Goal: Task Accomplishment & Management: Complete application form

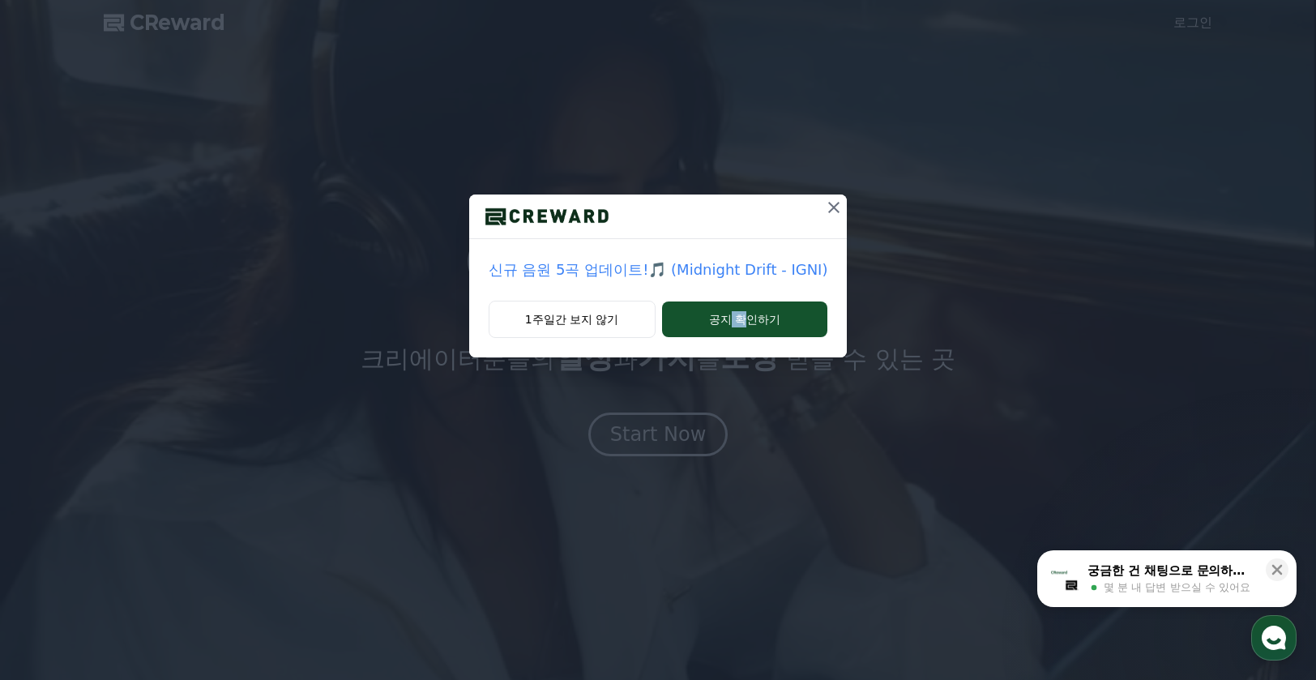
click at [747, 443] on div "신규 음원 5곡 업데이트!🎵 (Midnight Drift - IGNI) 1주일간 보지 않기 공지 확인하기" at bounding box center [658, 340] width 1316 height 680
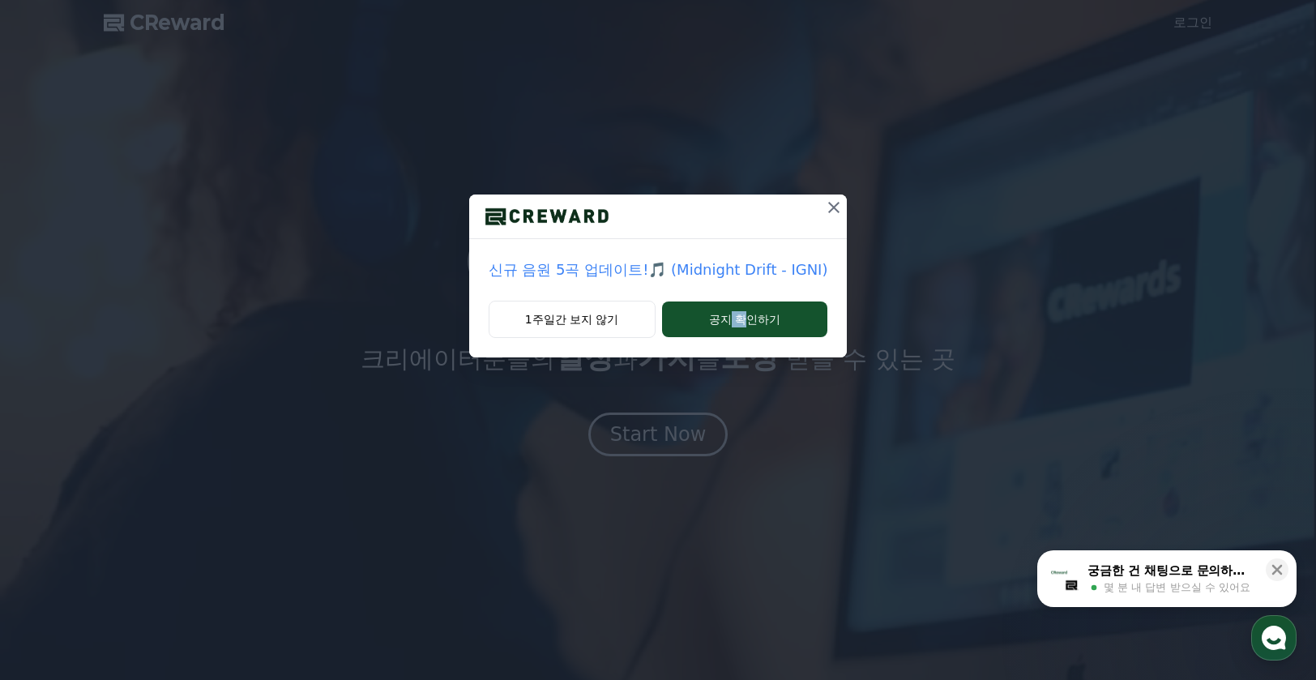
click at [829, 203] on icon at bounding box center [833, 207] width 19 height 19
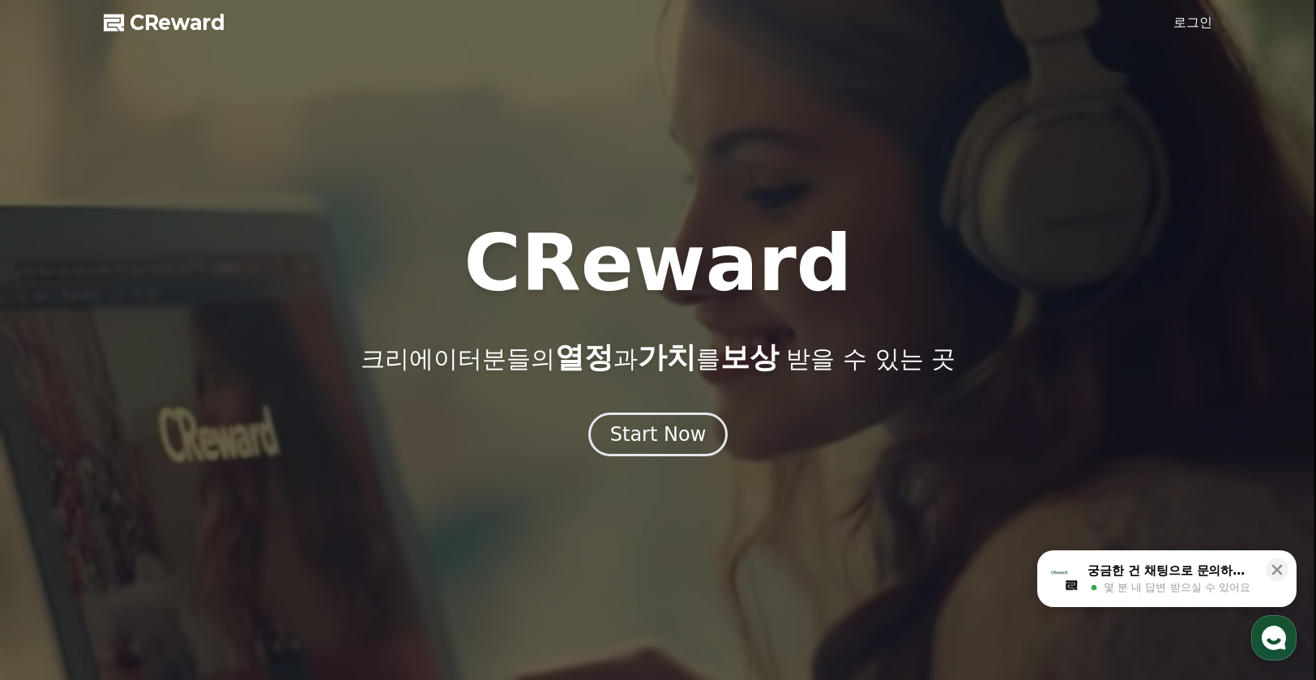
click at [1182, 24] on link "로그인" at bounding box center [1193, 22] width 39 height 19
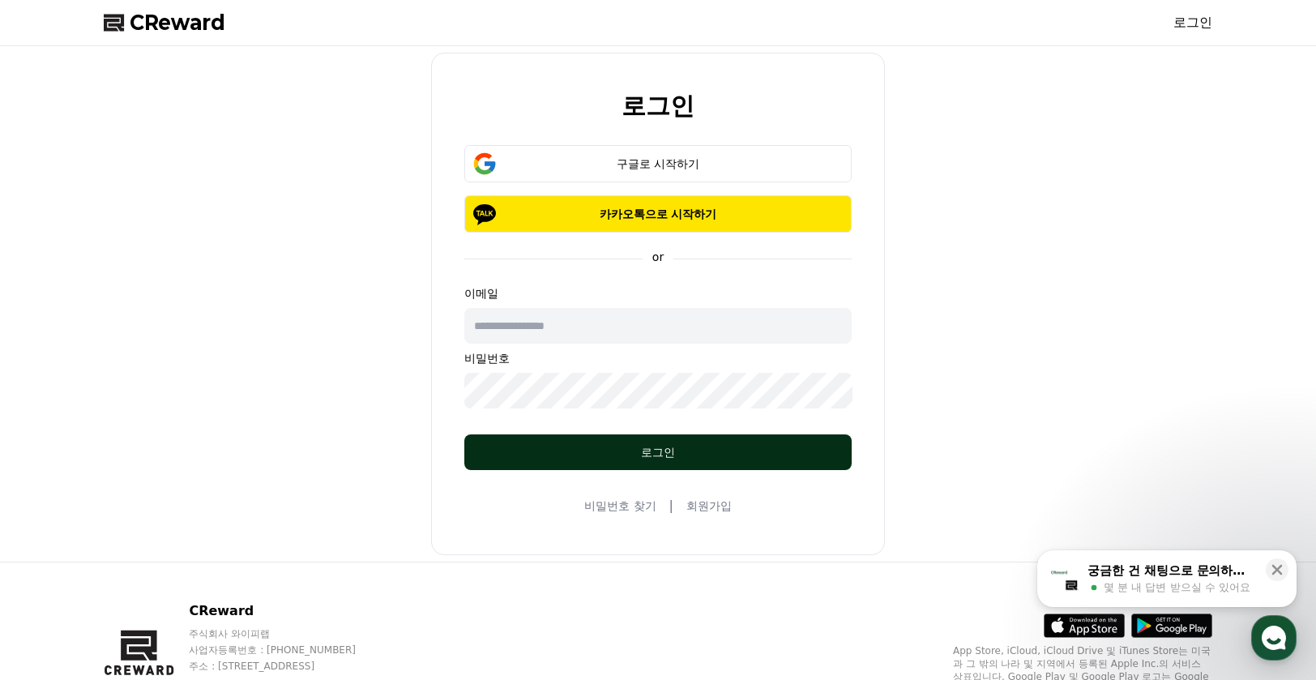
click at [627, 448] on div "로그인" at bounding box center [658, 452] width 323 height 16
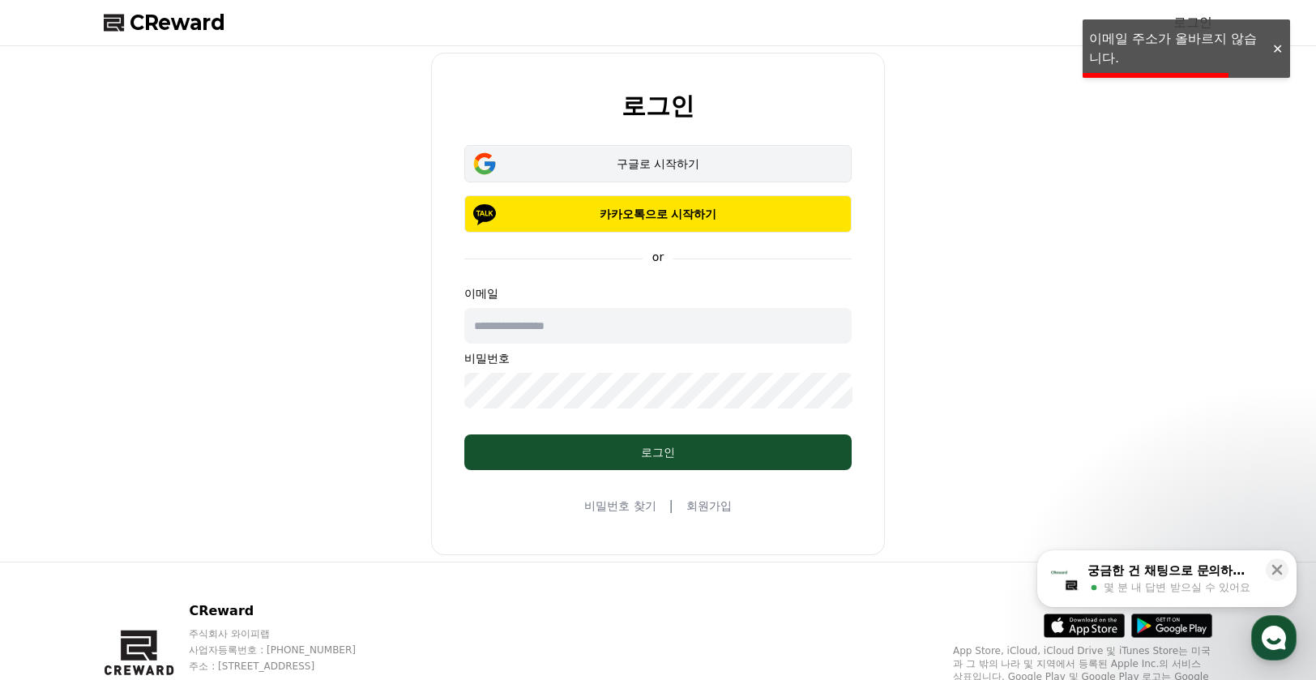
click at [678, 160] on div "구글로 시작하기" at bounding box center [658, 164] width 340 height 16
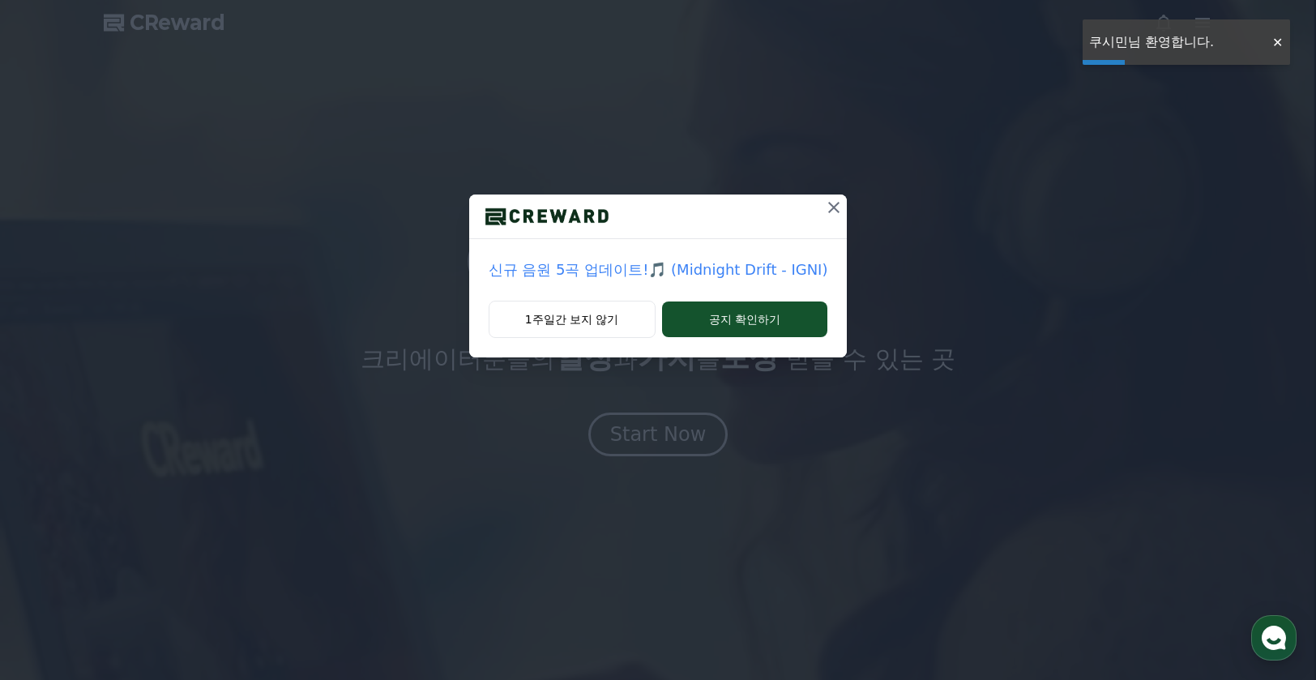
click at [1015, 254] on div "신규 음원 5곡 업데이트!🎵 (Midnight Drift - IGNI) 1주일간 보지 않기 공지 확인하기" at bounding box center [658, 191] width 1316 height 383
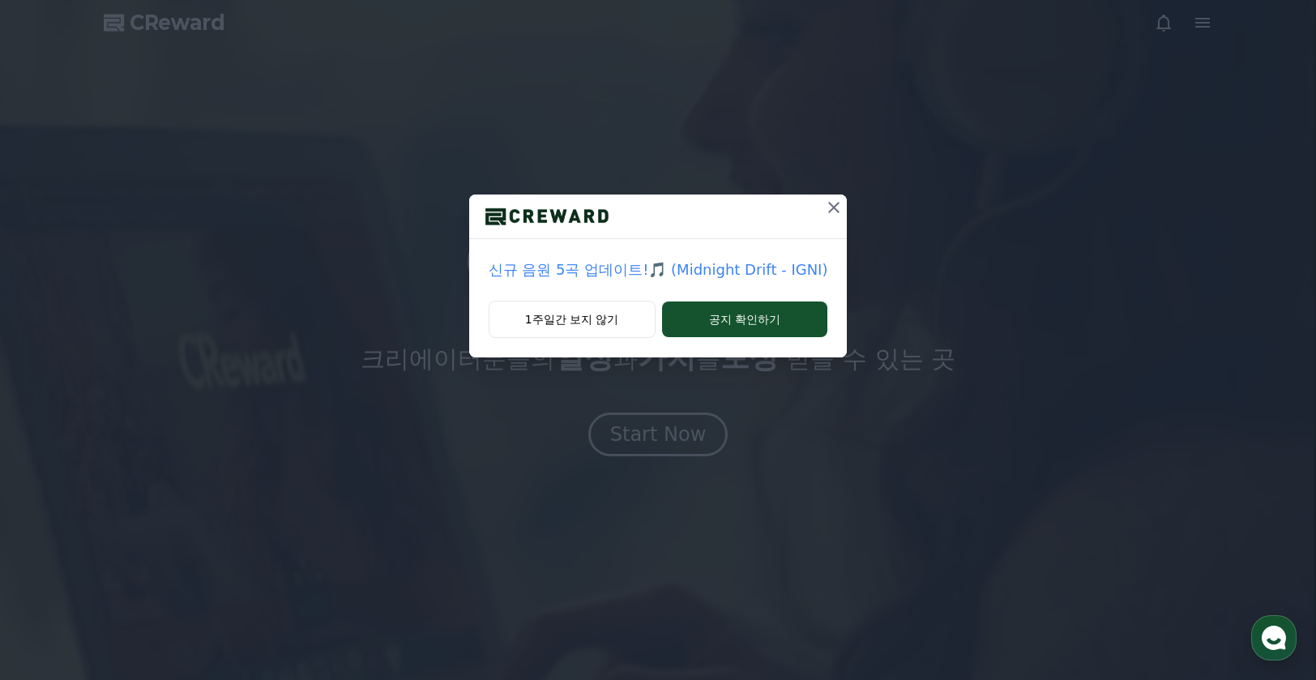
drag, startPoint x: 824, startPoint y: 218, endPoint x: 833, endPoint y: 206, distance: 15.1
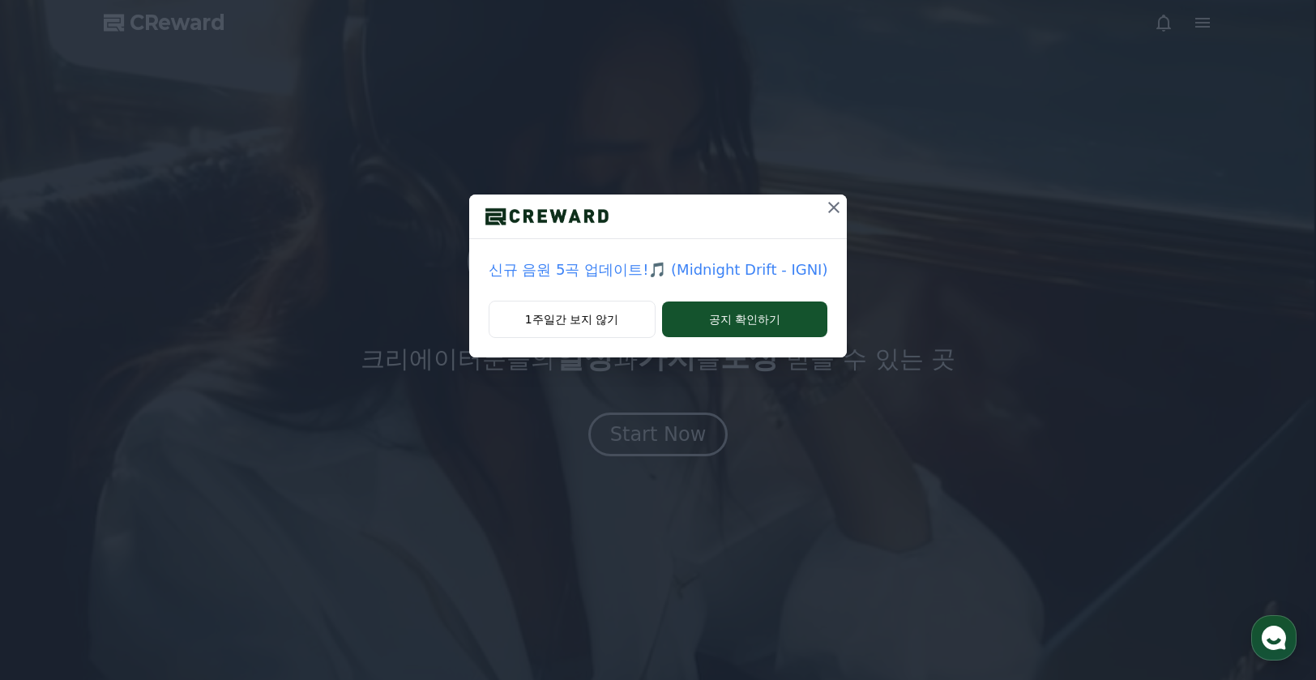
click at [827, 215] on button at bounding box center [834, 208] width 26 height 26
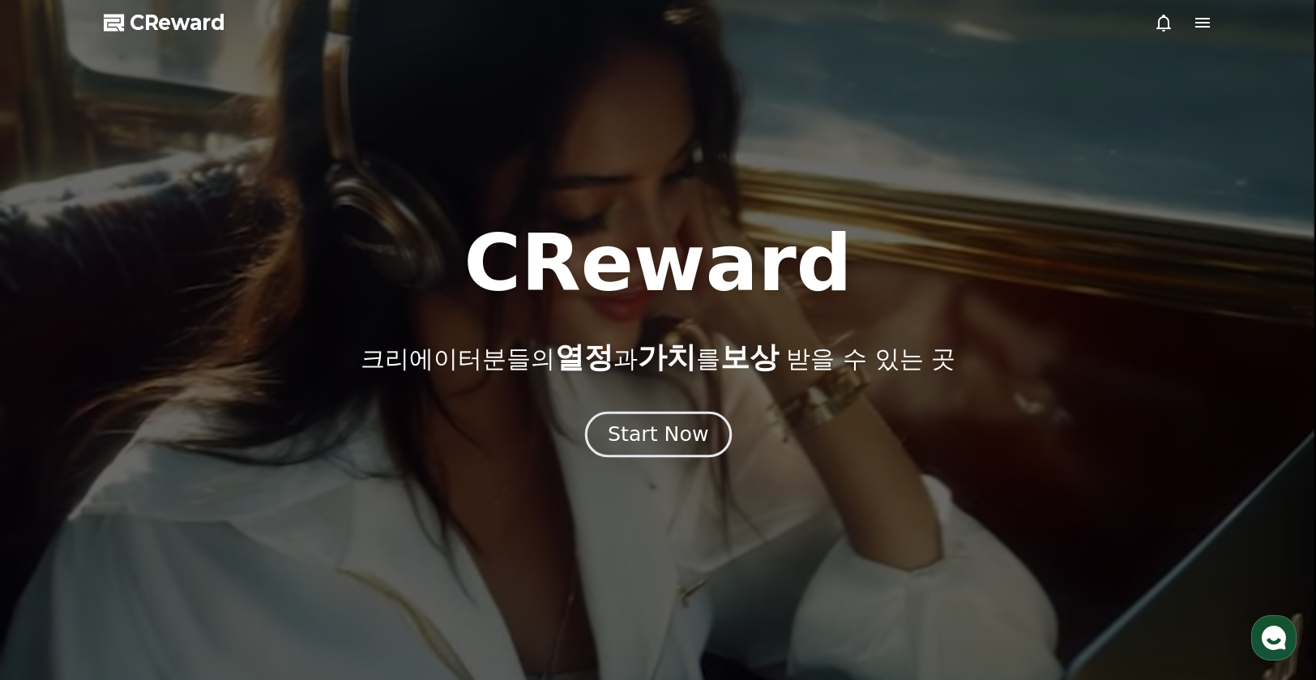
click at [657, 450] on button "Start Now" at bounding box center [657, 434] width 147 height 46
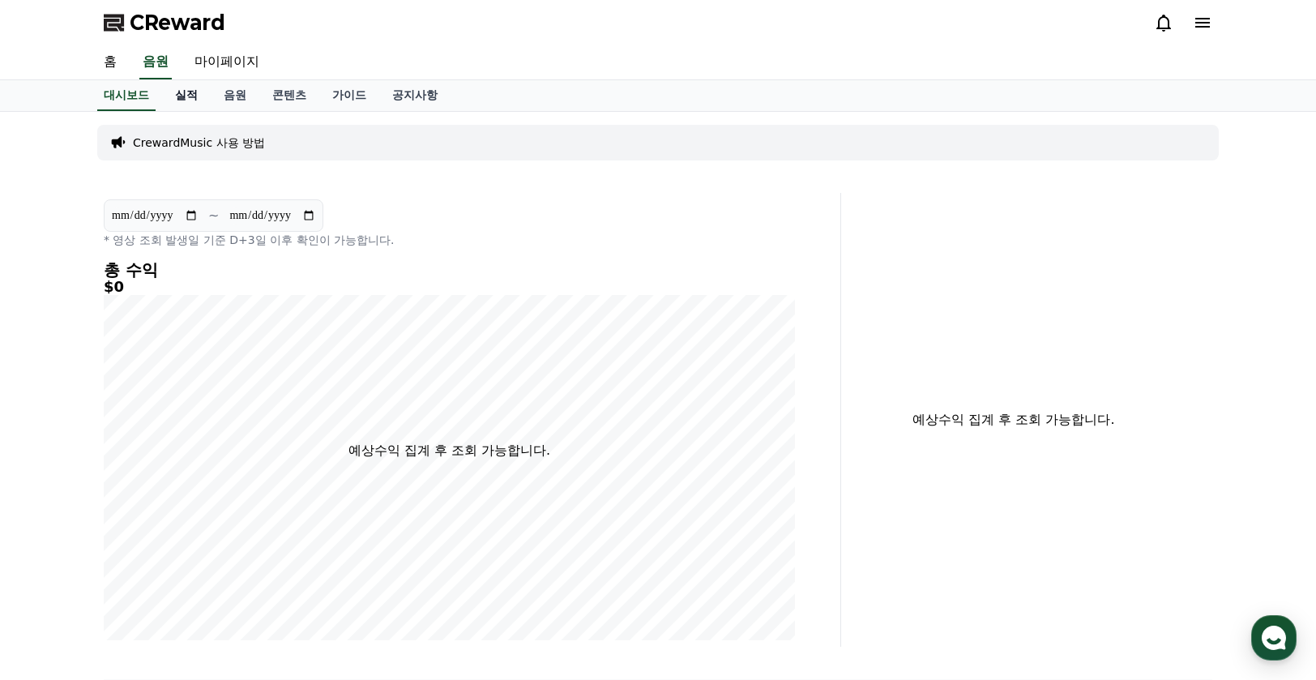
click at [192, 100] on link "실적" at bounding box center [186, 95] width 49 height 31
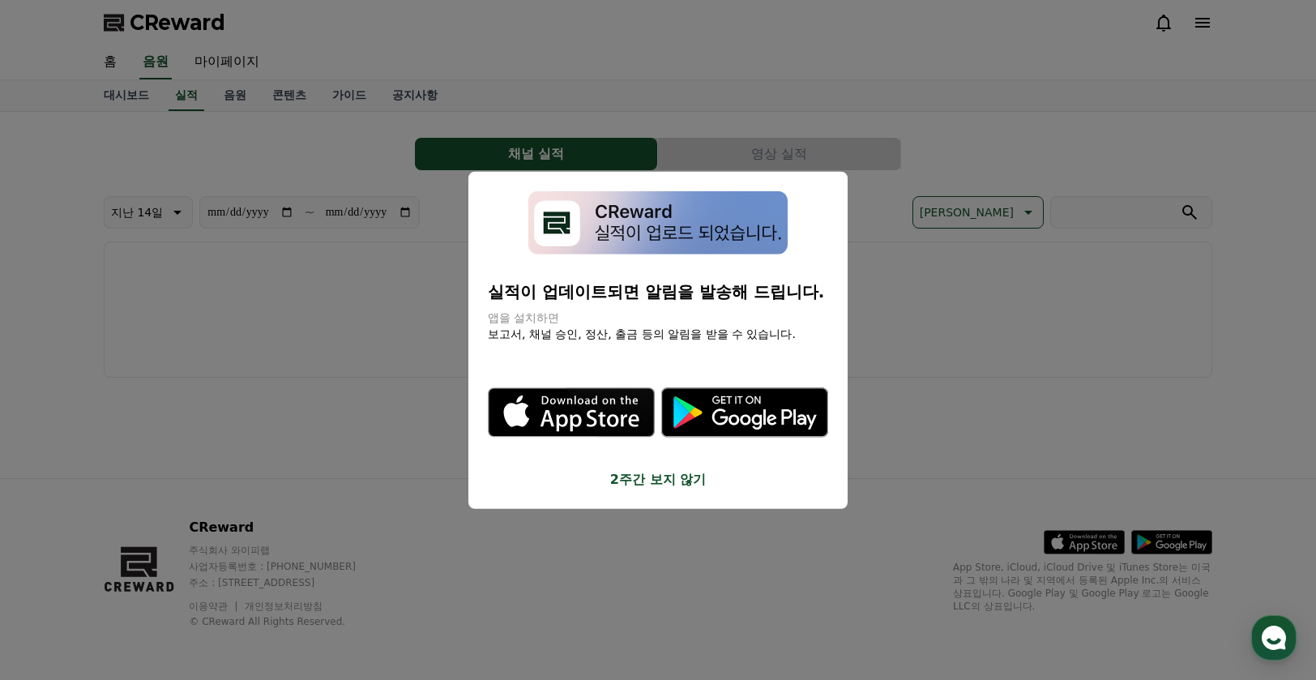
click at [673, 486] on button "2주간 보지 않기" at bounding box center [658, 479] width 340 height 19
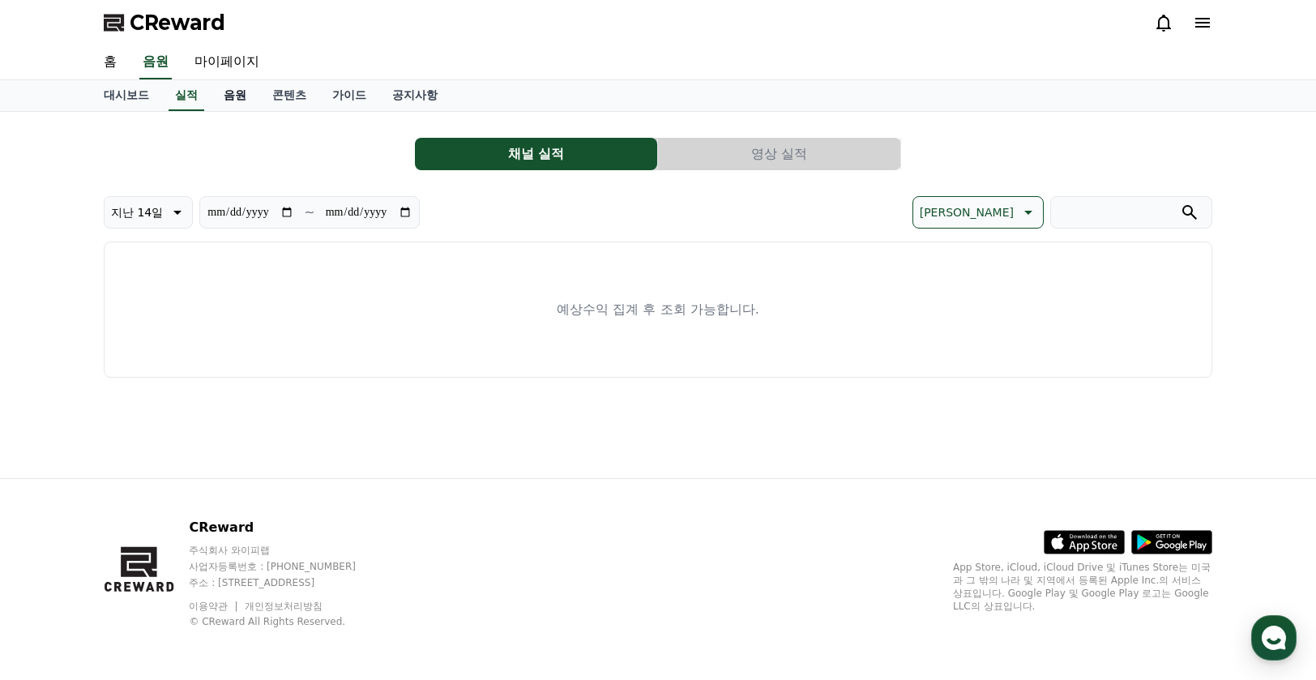
click at [250, 96] on link "음원" at bounding box center [235, 95] width 49 height 31
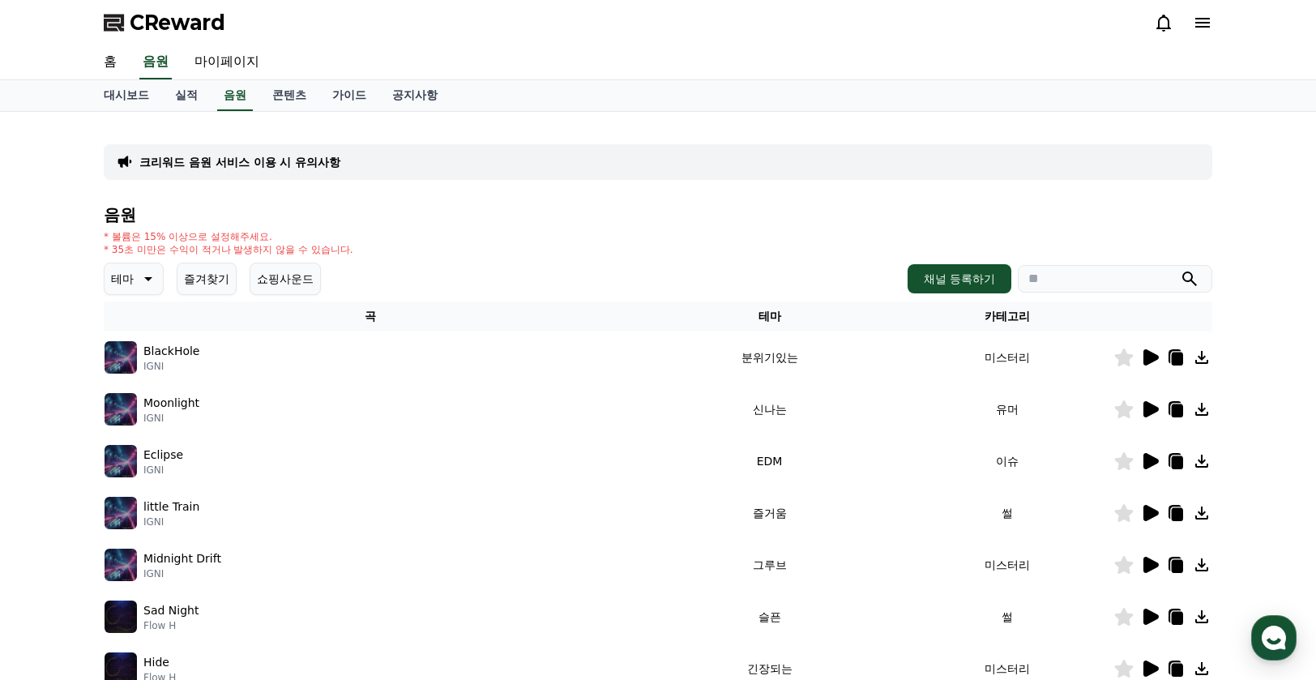
click at [1150, 361] on icon at bounding box center [1151, 357] width 15 height 16
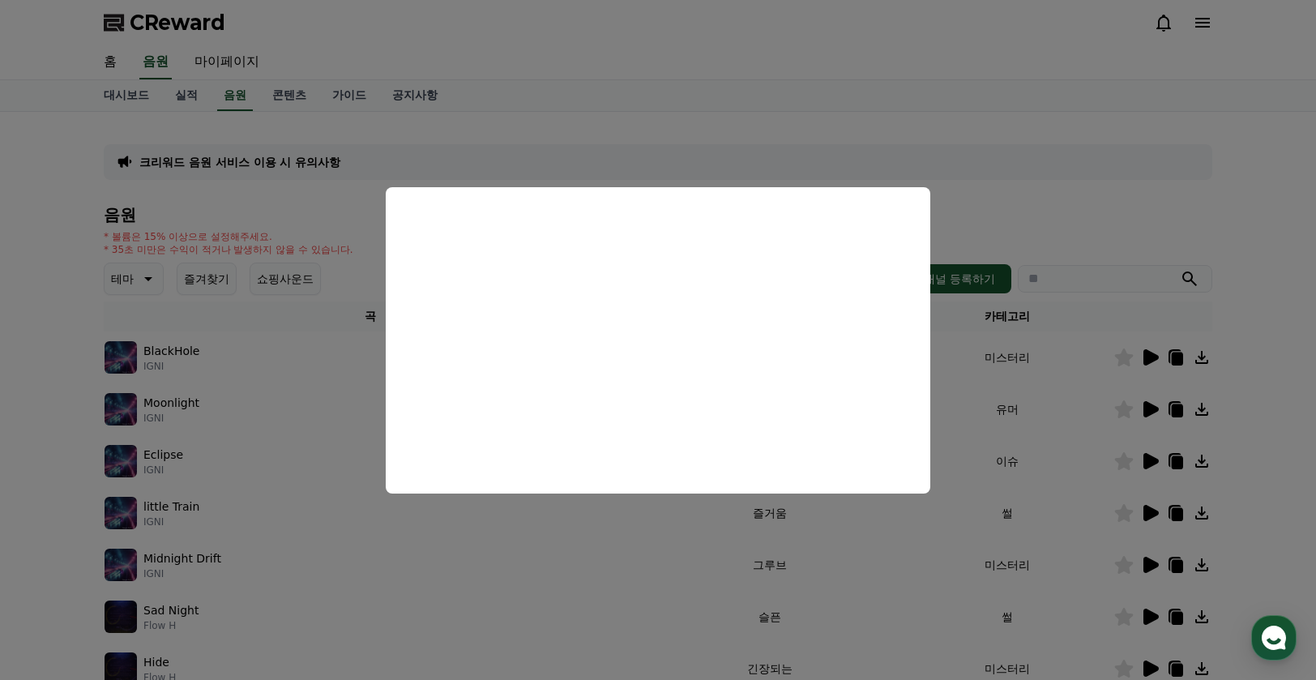
click at [689, 144] on button "close modal" at bounding box center [658, 340] width 1316 height 680
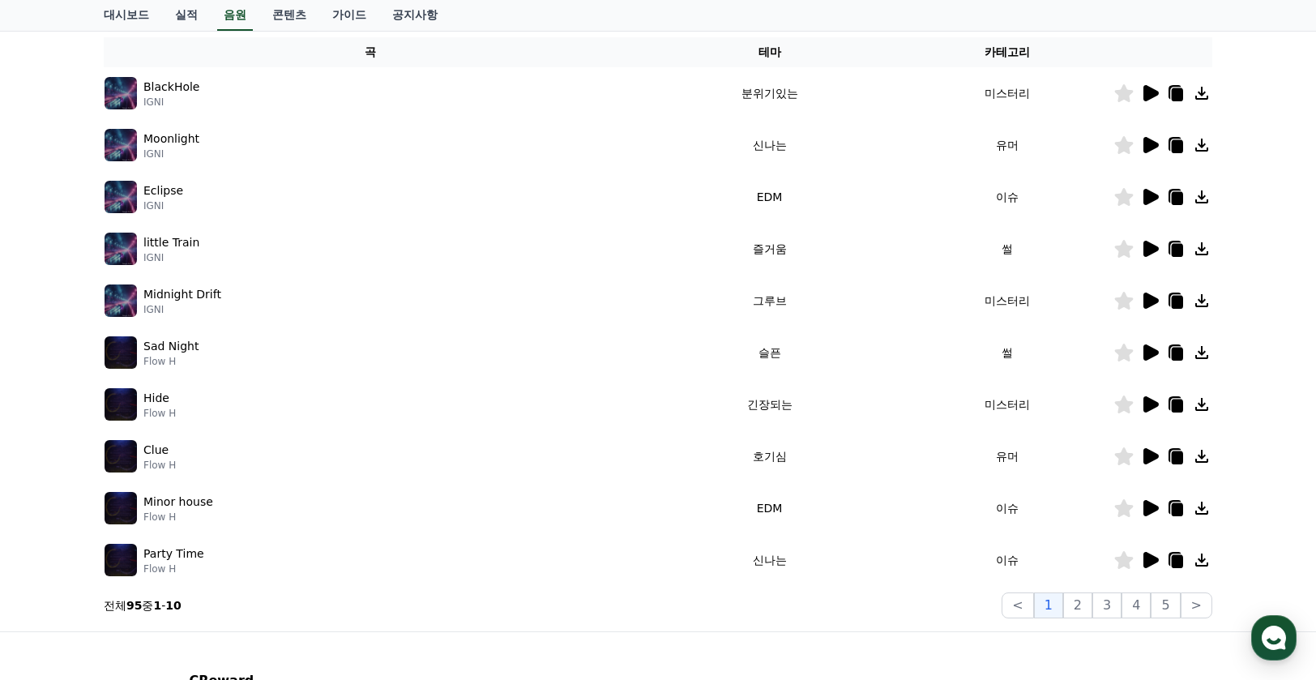
scroll to position [255, 0]
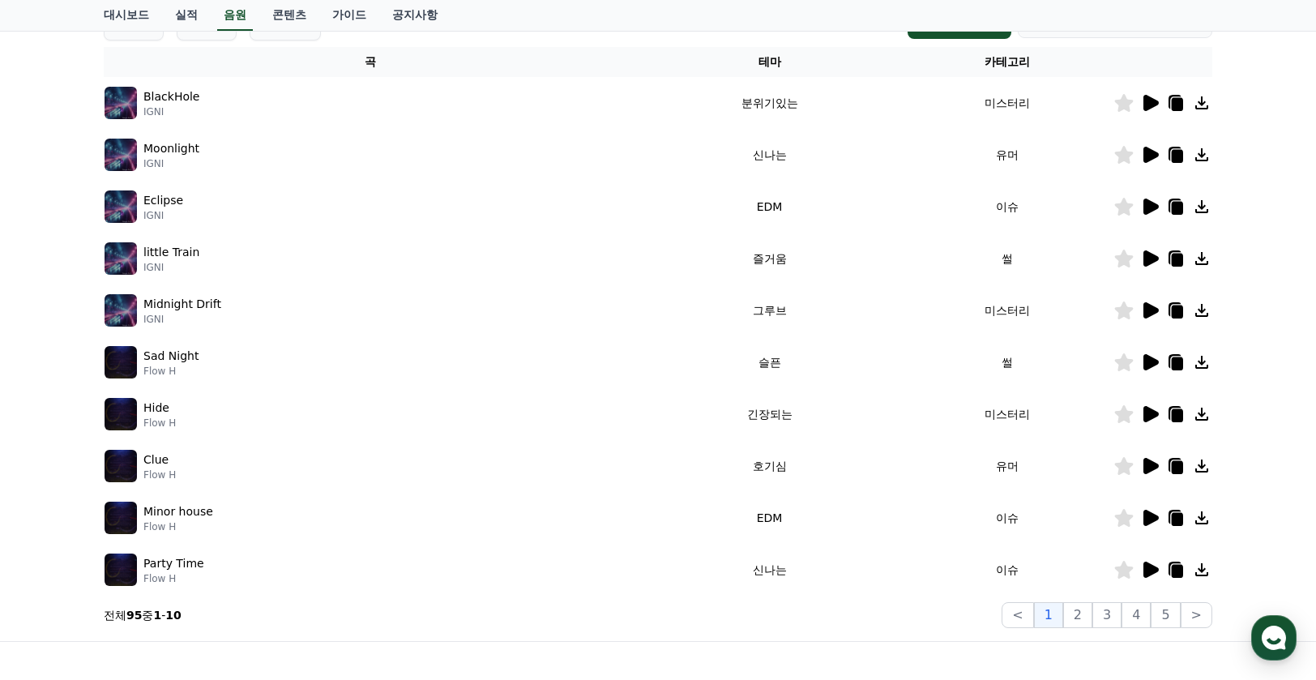
click at [197, 290] on td "Midnight Drift IGNI" at bounding box center [371, 311] width 534 height 52
click at [191, 311] on p "Midnight Drift" at bounding box center [182, 304] width 78 height 17
click at [198, 306] on p "Midnight Drift" at bounding box center [182, 304] width 78 height 17
click at [1141, 311] on icon at bounding box center [1150, 310] width 19 height 19
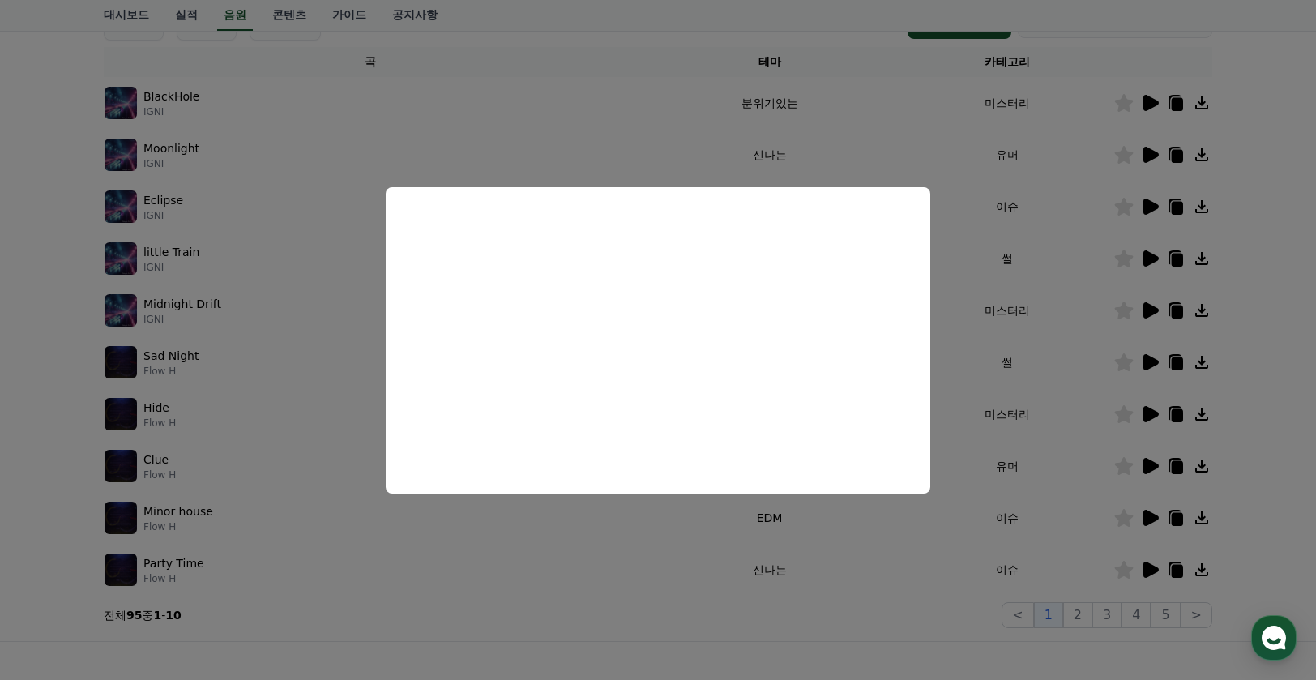
click at [1028, 310] on button "close modal" at bounding box center [658, 340] width 1316 height 680
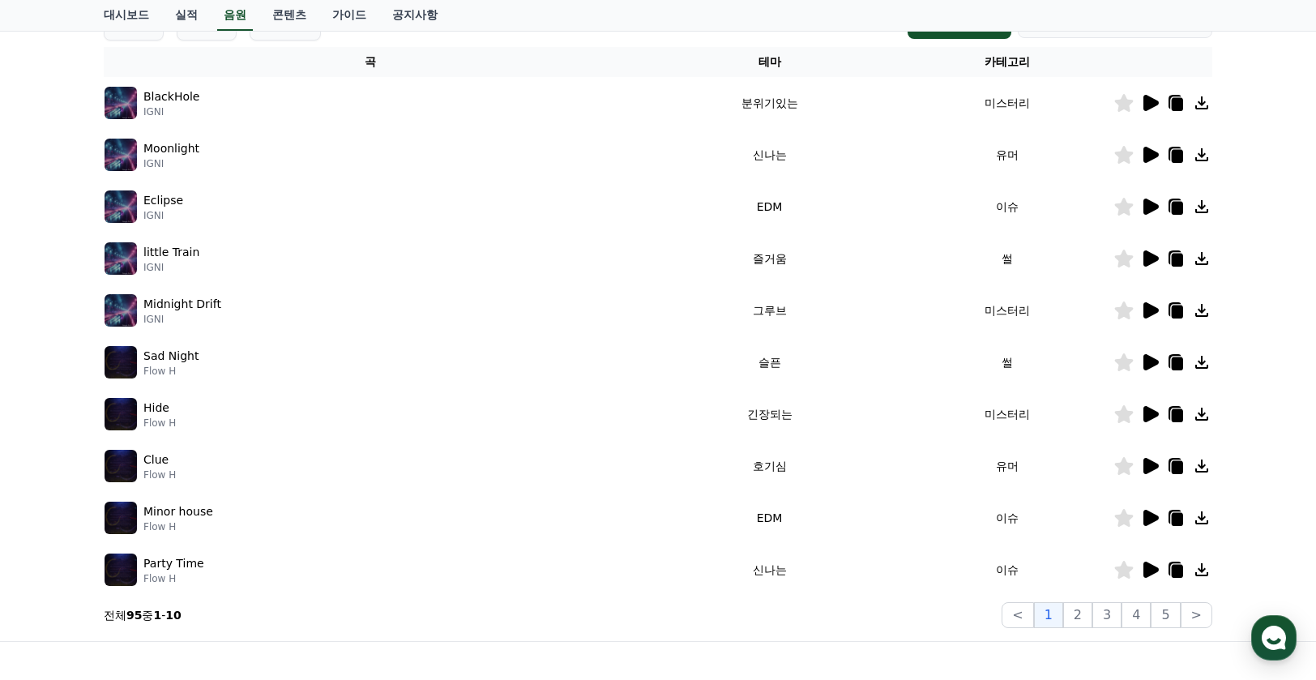
click at [1158, 259] on icon at bounding box center [1151, 258] width 15 height 16
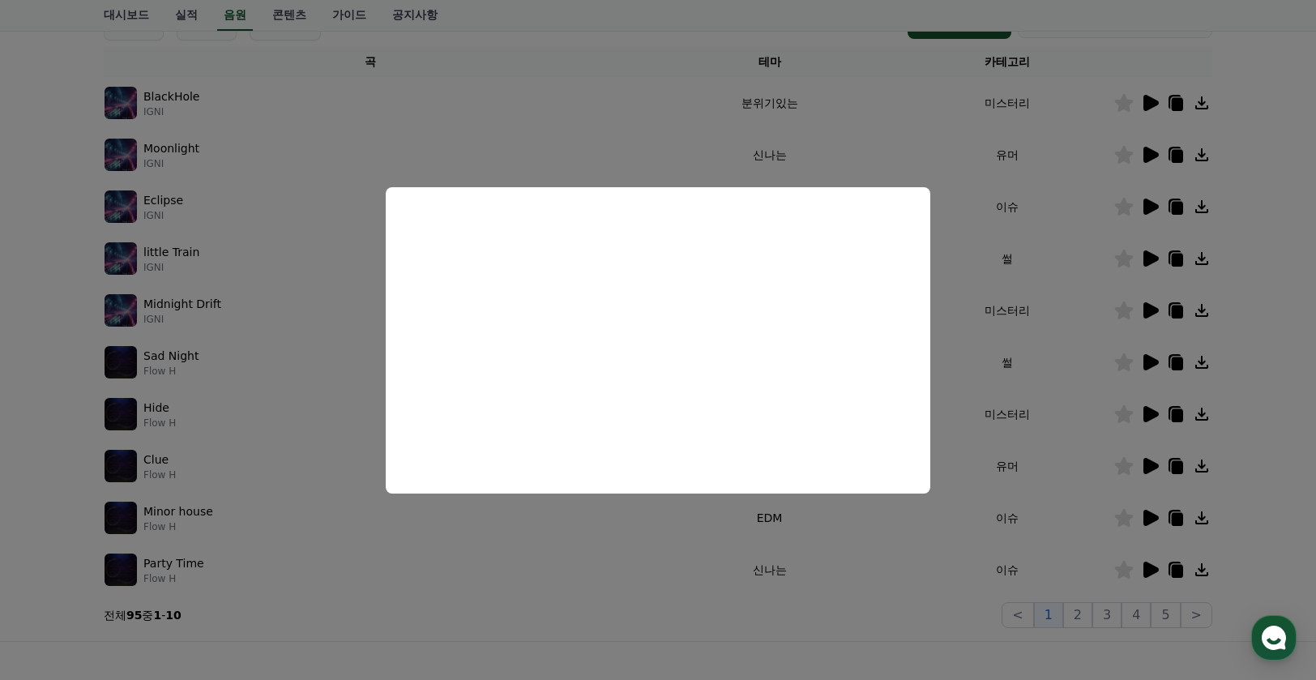
click at [1076, 335] on button "close modal" at bounding box center [658, 340] width 1316 height 680
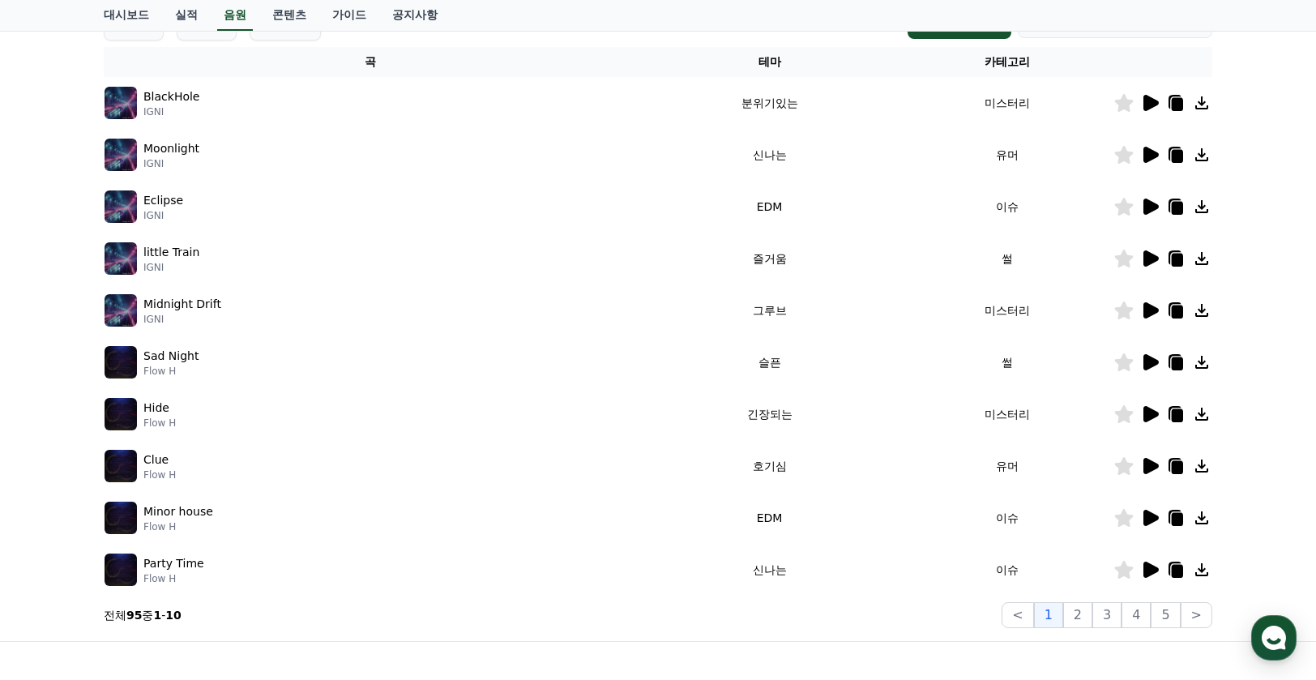
click at [1153, 361] on icon at bounding box center [1151, 362] width 15 height 16
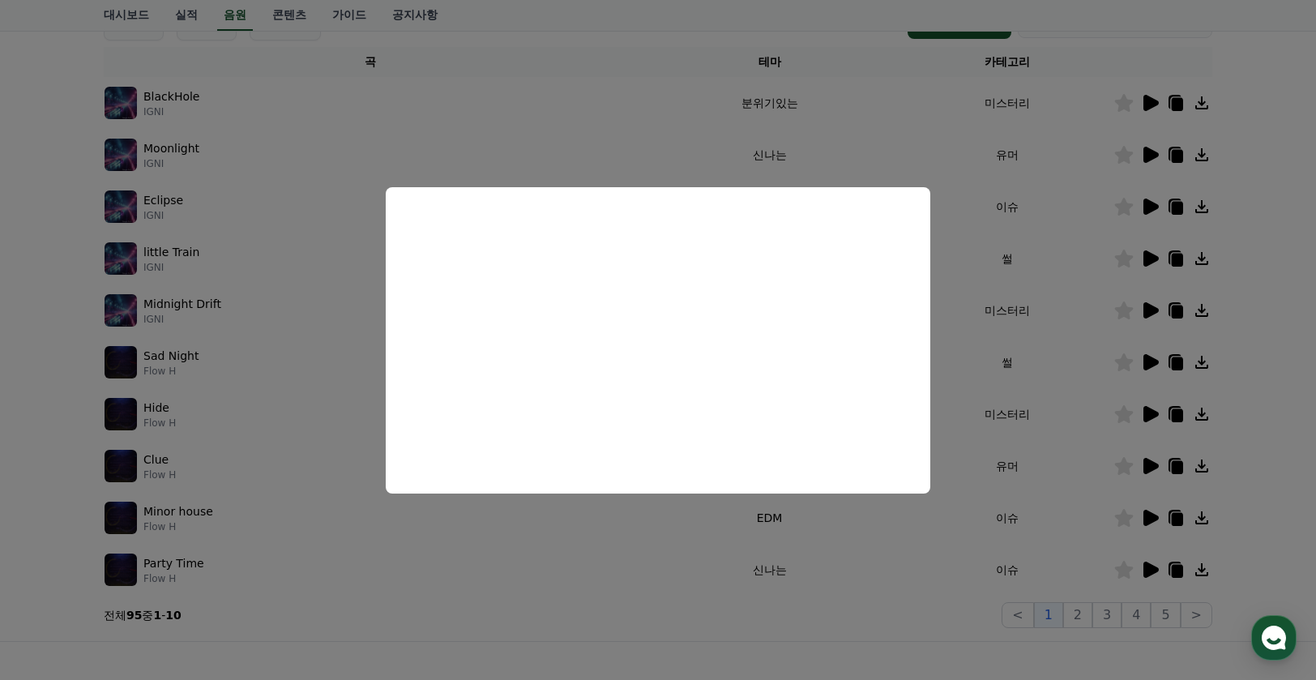
click at [1062, 173] on button "close modal" at bounding box center [658, 340] width 1316 height 680
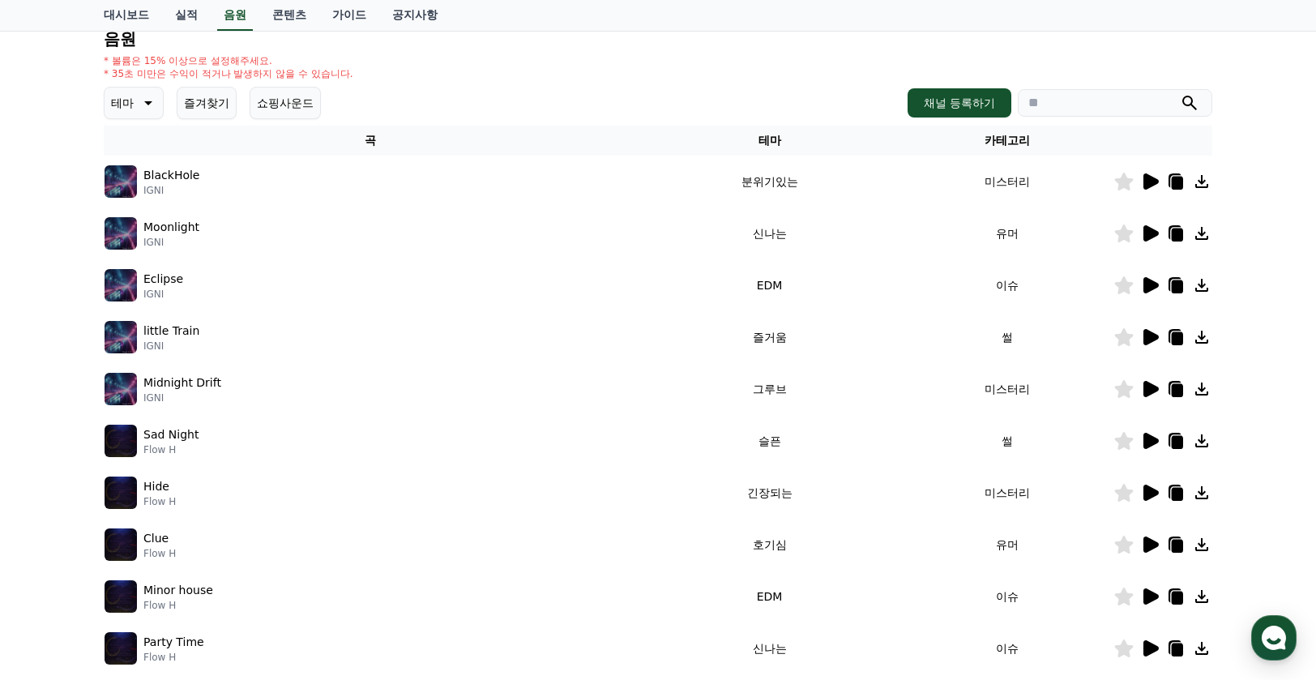
scroll to position [0, 0]
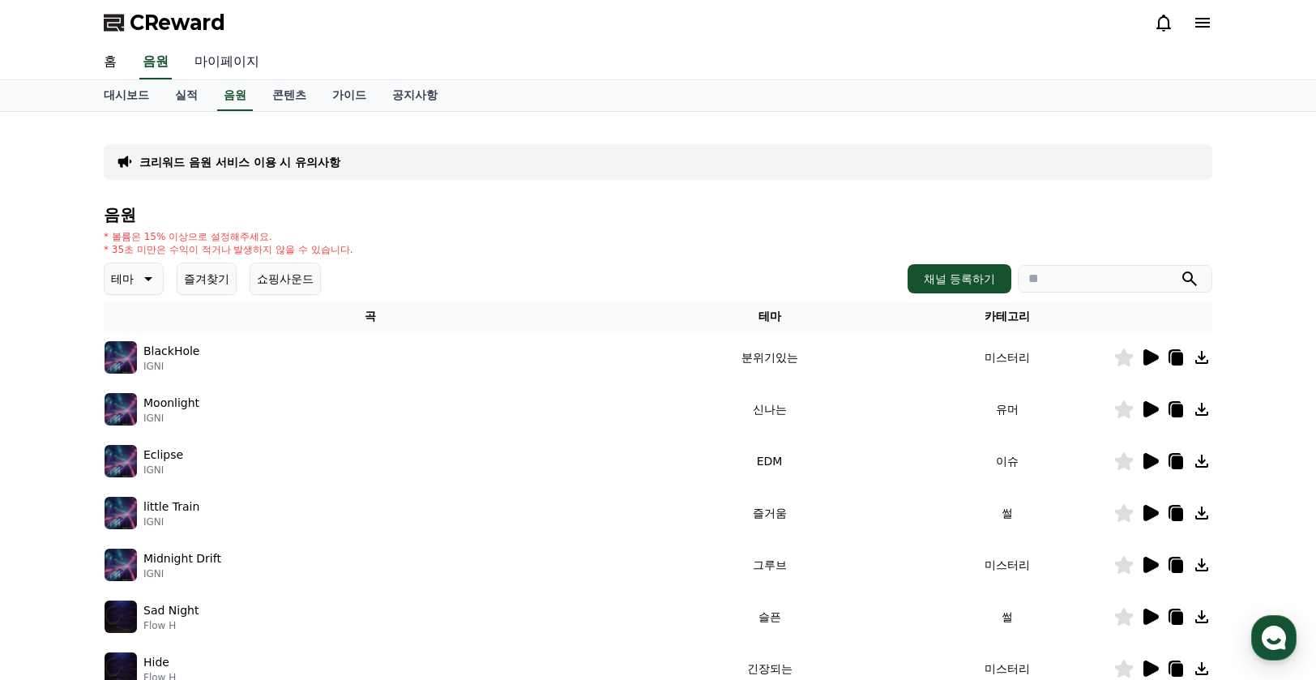
click at [245, 54] on link "마이페이지" at bounding box center [227, 62] width 91 height 34
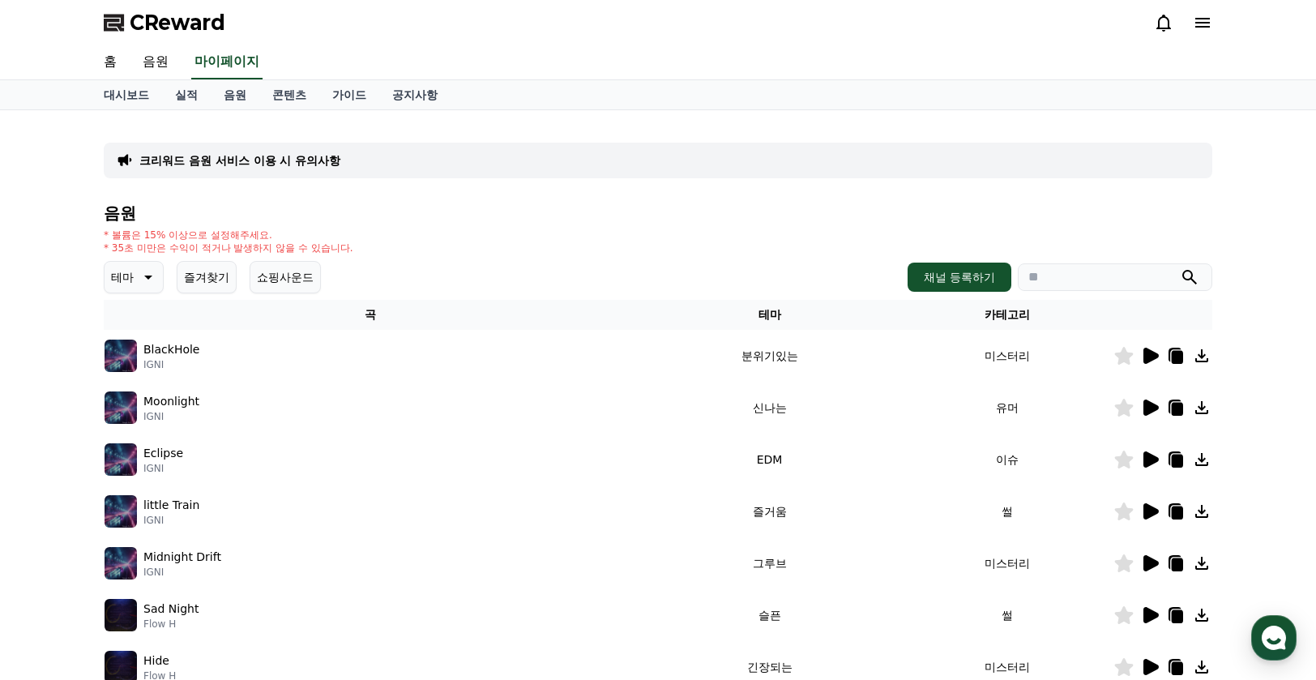
select select "**********"
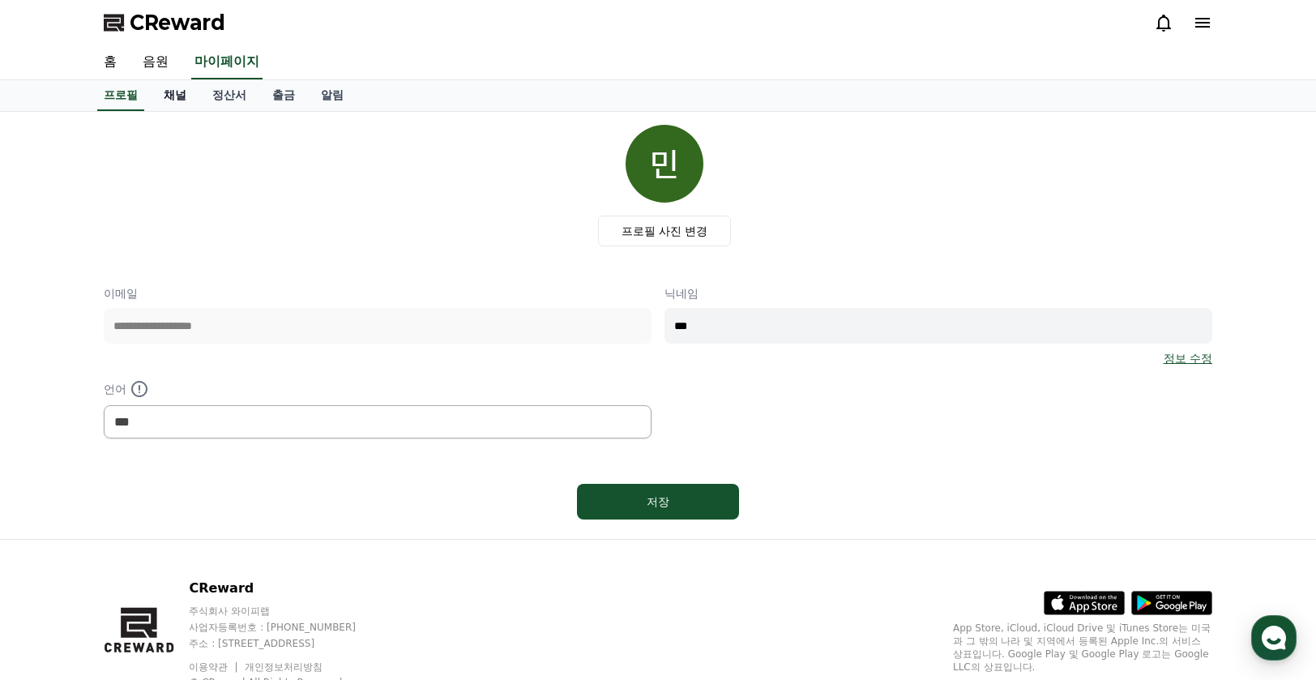
click at [174, 98] on link "채널" at bounding box center [175, 95] width 49 height 31
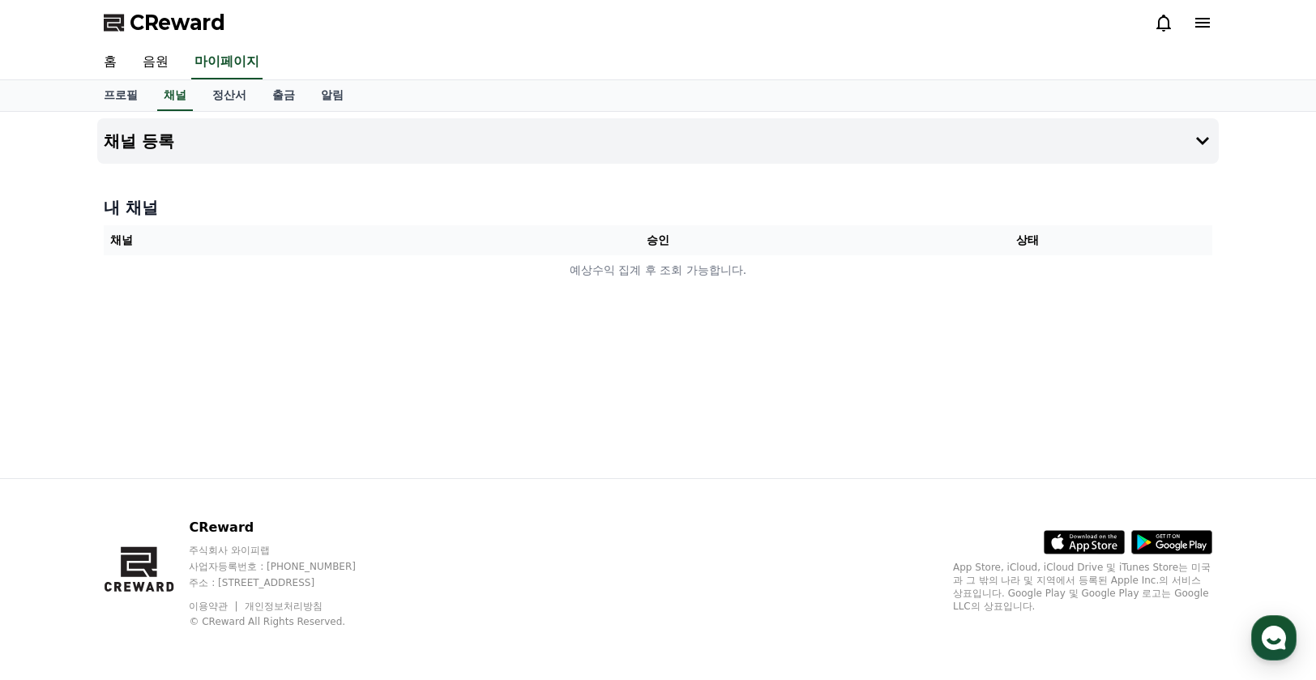
click at [596, 293] on div "채널 등록 내 채널 채널 승인 상태 예상수익 집계 후 조회 가능합니다." at bounding box center [658, 295] width 1135 height 366
click at [1105, 123] on button "채널 등록" at bounding box center [658, 140] width 1122 height 45
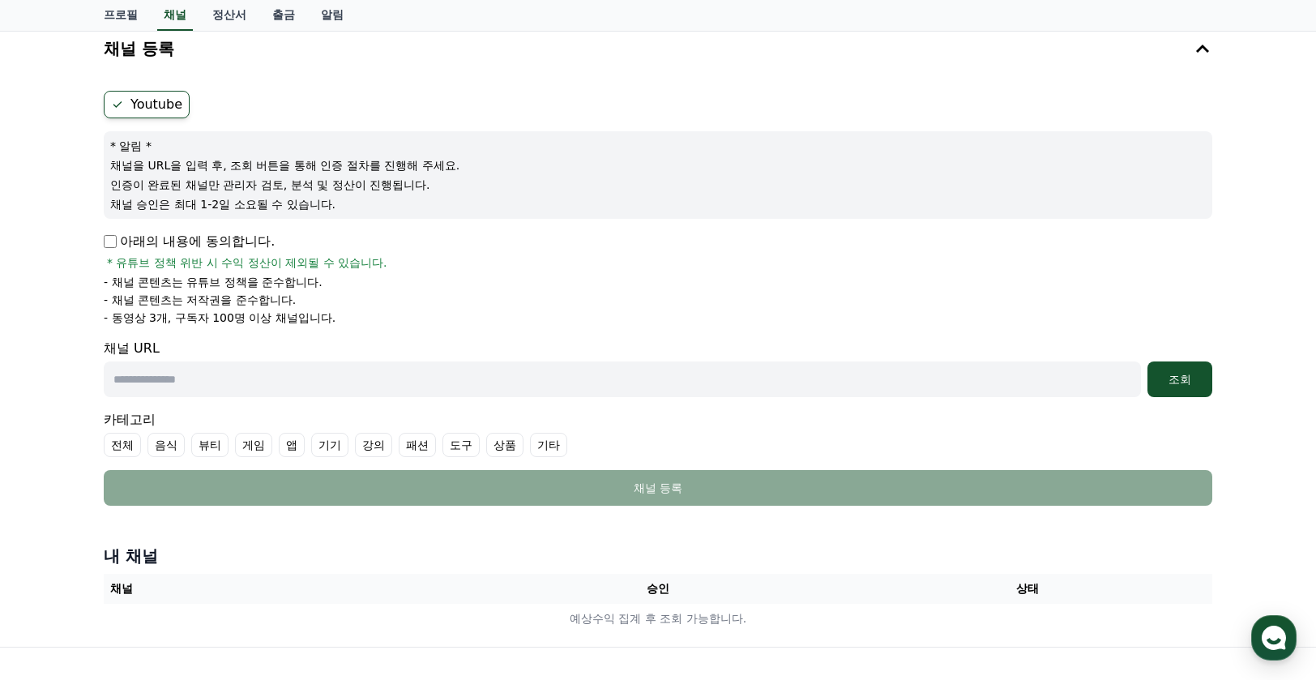
scroll to position [81, 0]
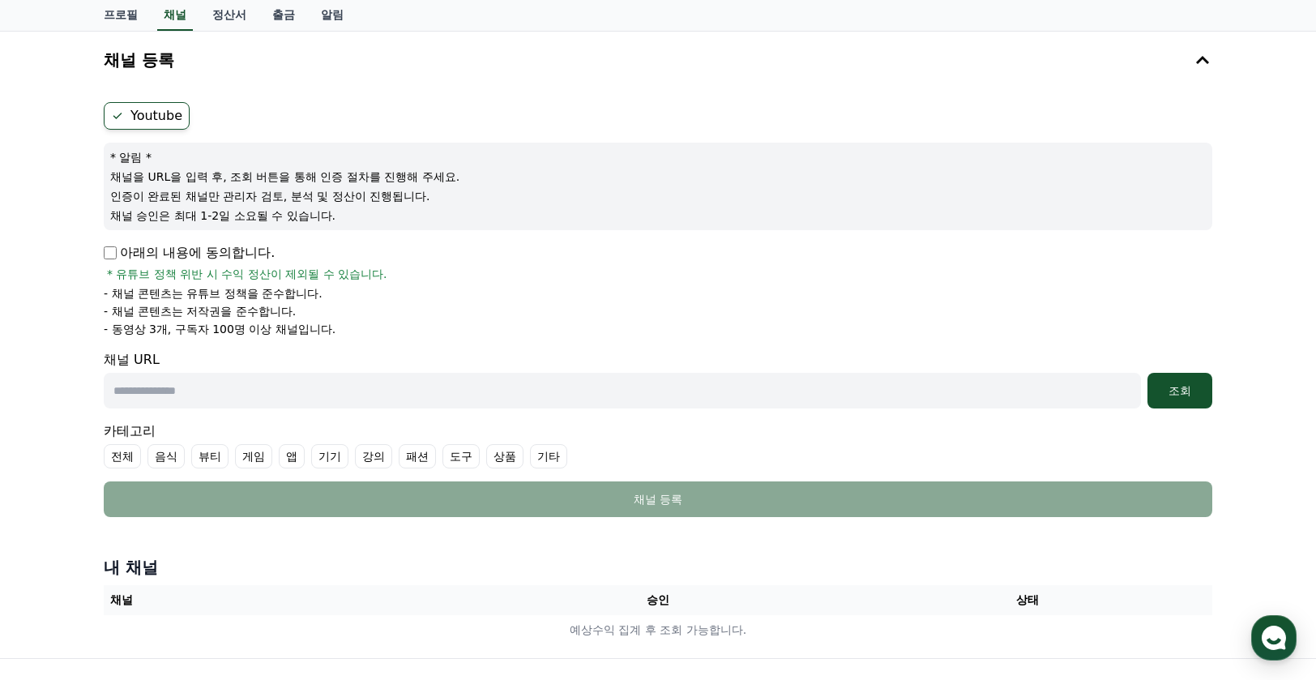
click at [222, 357] on div "채널 URL 조회" at bounding box center [658, 379] width 1109 height 58
click at [247, 377] on input "text" at bounding box center [623, 391] width 1038 height 36
click at [288, 176] on p "채널을 URL을 입력 후, 조회 버튼을 통해 인증 절차를 진행해 주세요." at bounding box center [658, 177] width 1096 height 16
click at [225, 409] on form "Youtube * 알림 * 채널을 URL을 입력 후, 조회 버튼을 통해 인증 절차를 진행해 주세요. 인증이 완료된 채널만 관리자 검토, 분석 …" at bounding box center [658, 309] width 1109 height 415
click at [240, 388] on input "text" at bounding box center [623, 391] width 1038 height 36
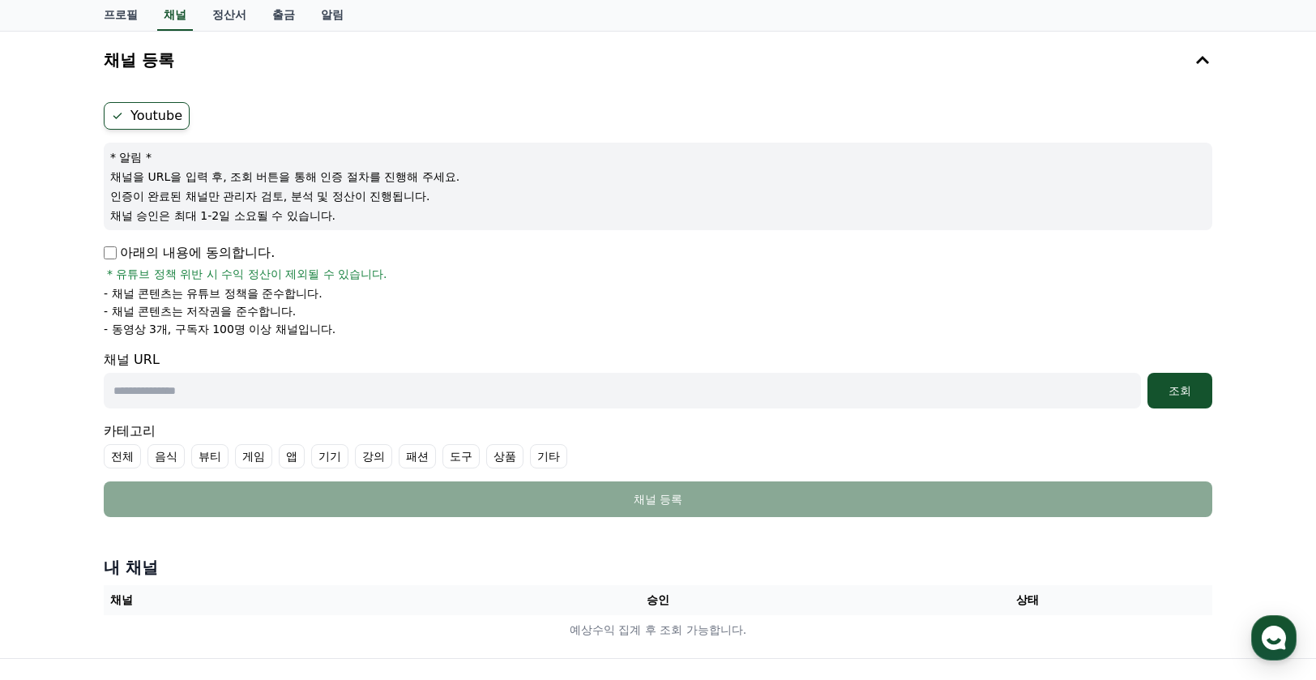
paste input "**********"
type input "**********"
click at [1187, 394] on div "조회" at bounding box center [1180, 391] width 52 height 16
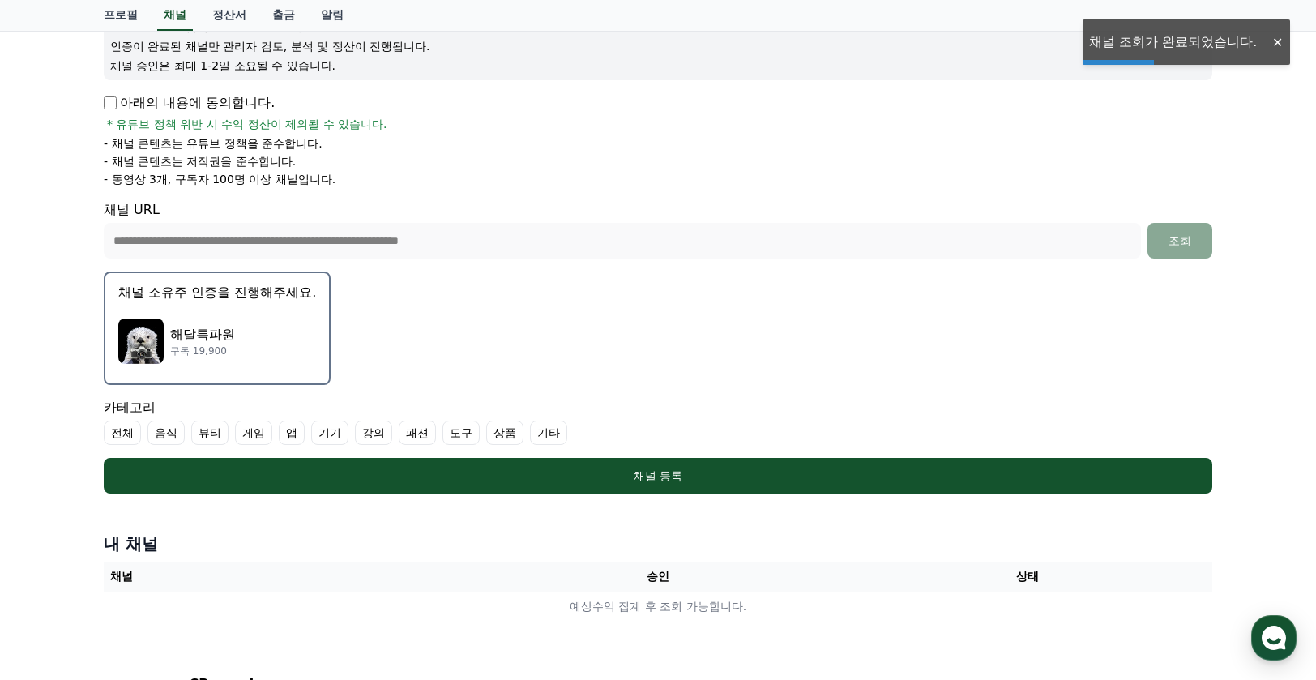
scroll to position [243, 0]
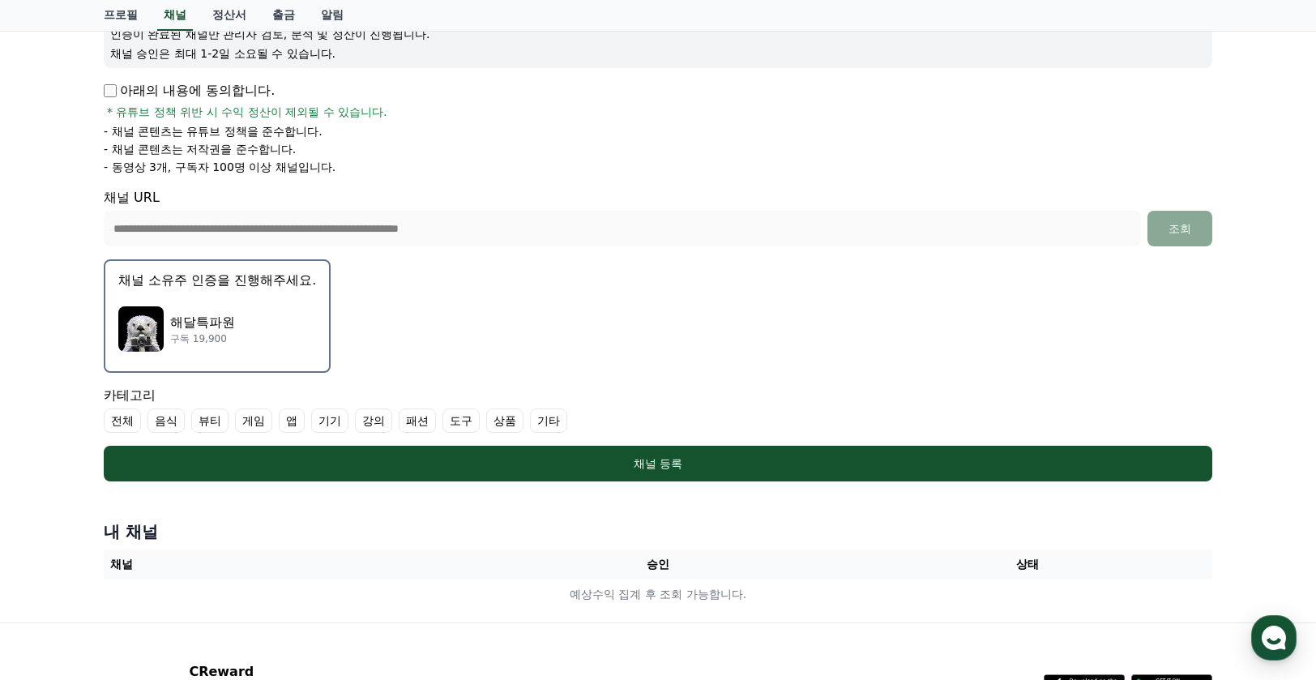
click at [277, 328] on div "해달특파원 구독 19,900" at bounding box center [217, 329] width 198 height 65
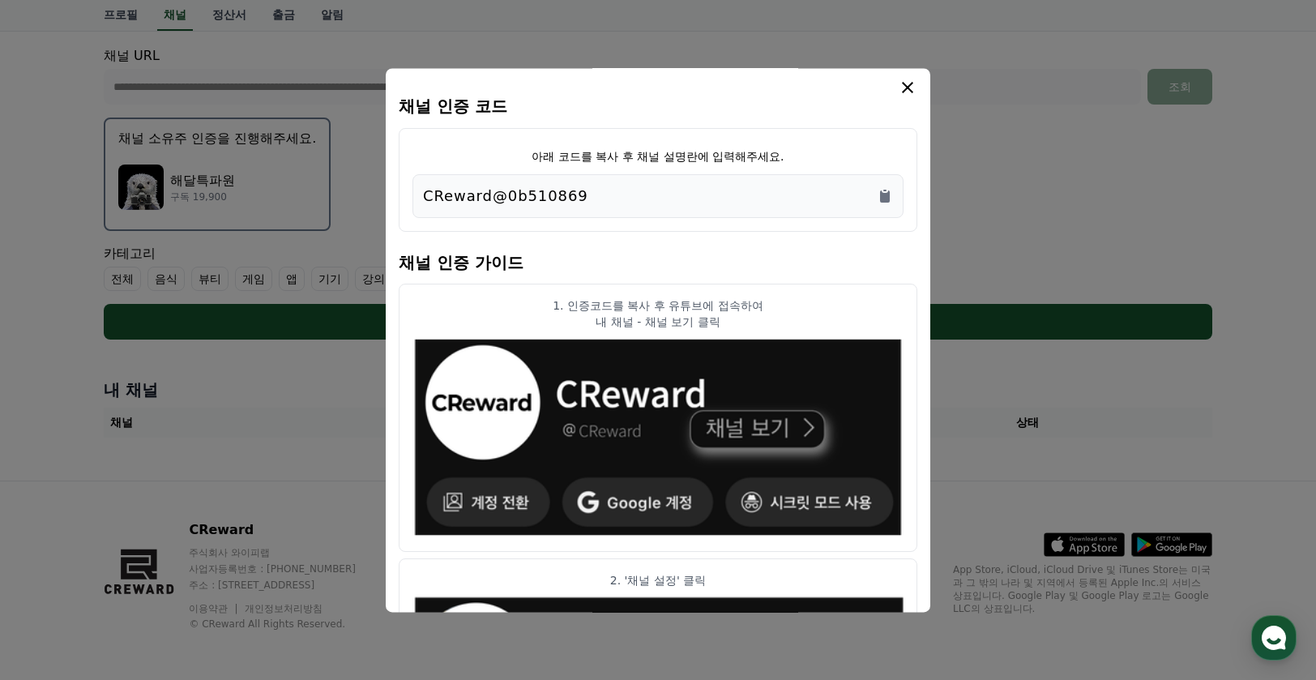
scroll to position [0, 0]
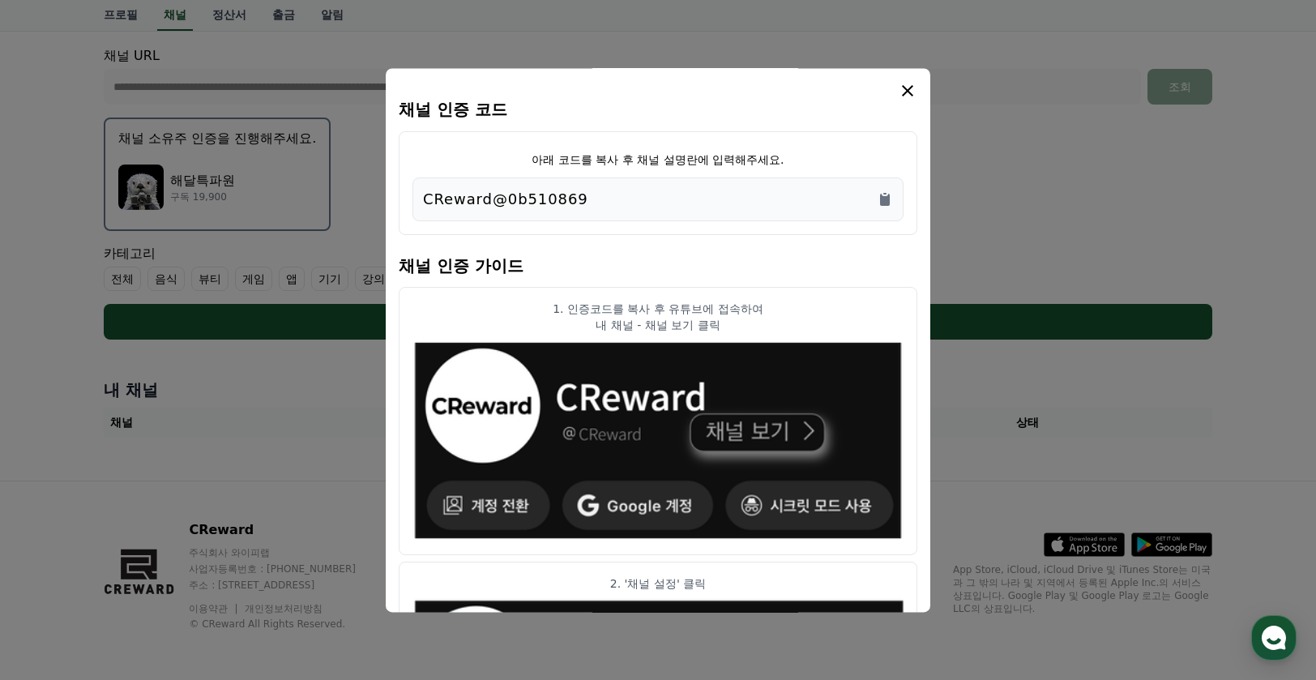
click at [594, 195] on div "CReward@0b510869" at bounding box center [658, 199] width 470 height 23
click at [885, 196] on icon "Copy to clipboard" at bounding box center [885, 200] width 10 height 12
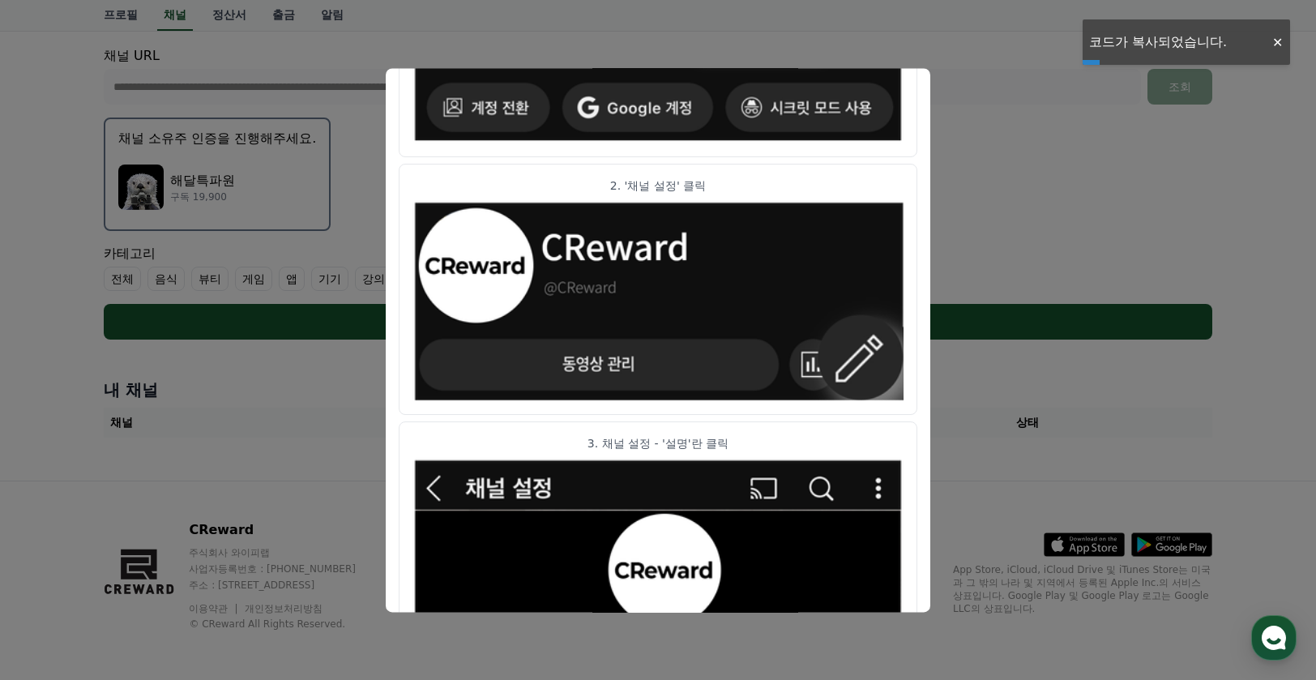
scroll to position [405, 0]
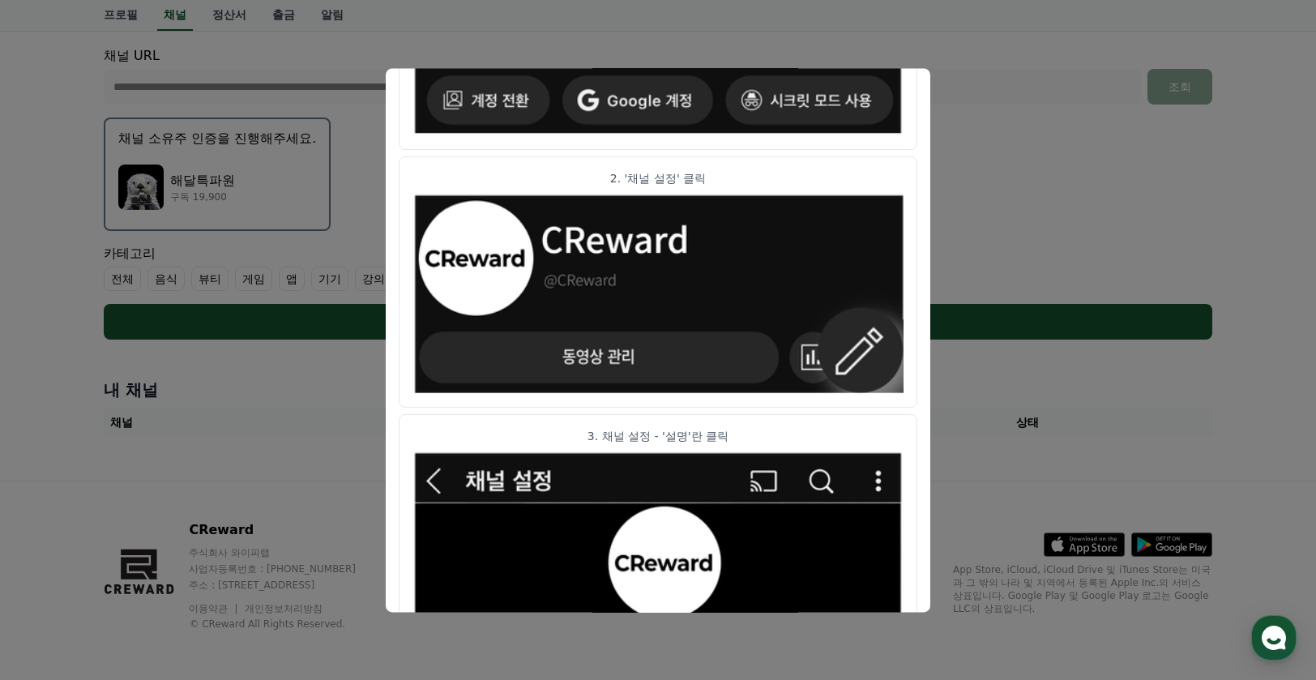
click at [1063, 166] on button "close modal" at bounding box center [658, 340] width 1316 height 680
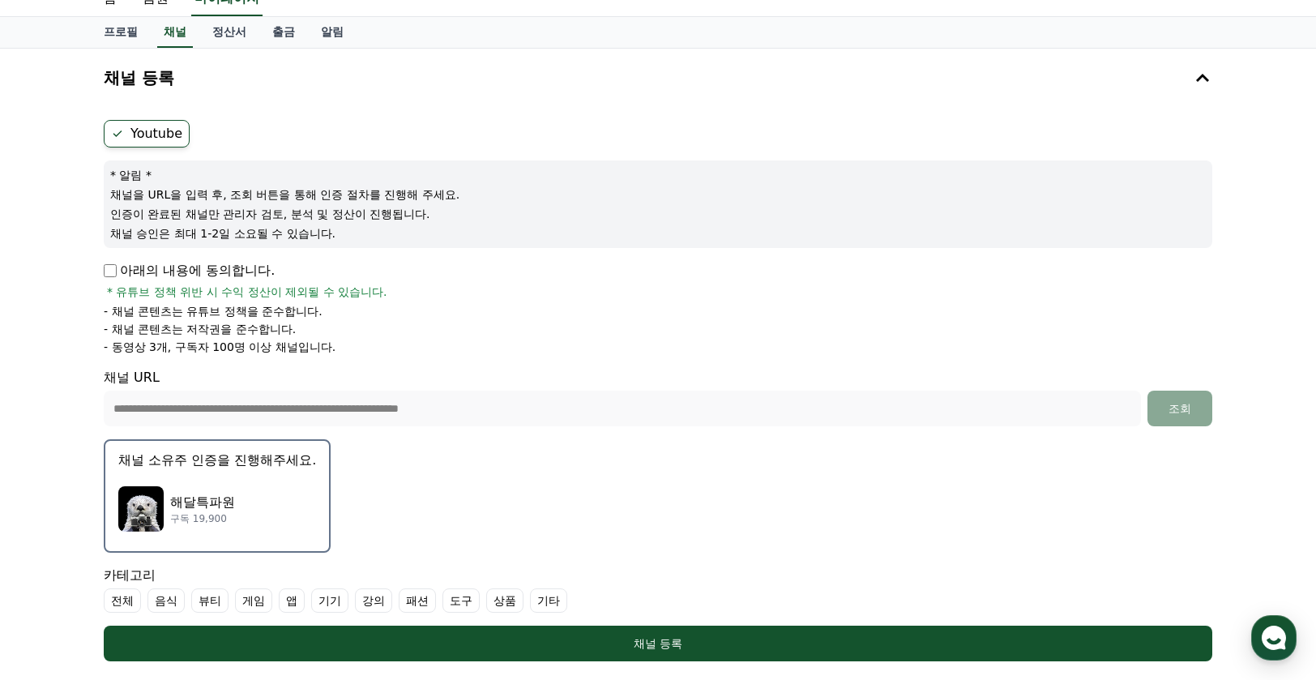
scroll to position [61, 0]
